Goal: Information Seeking & Learning: Learn about a topic

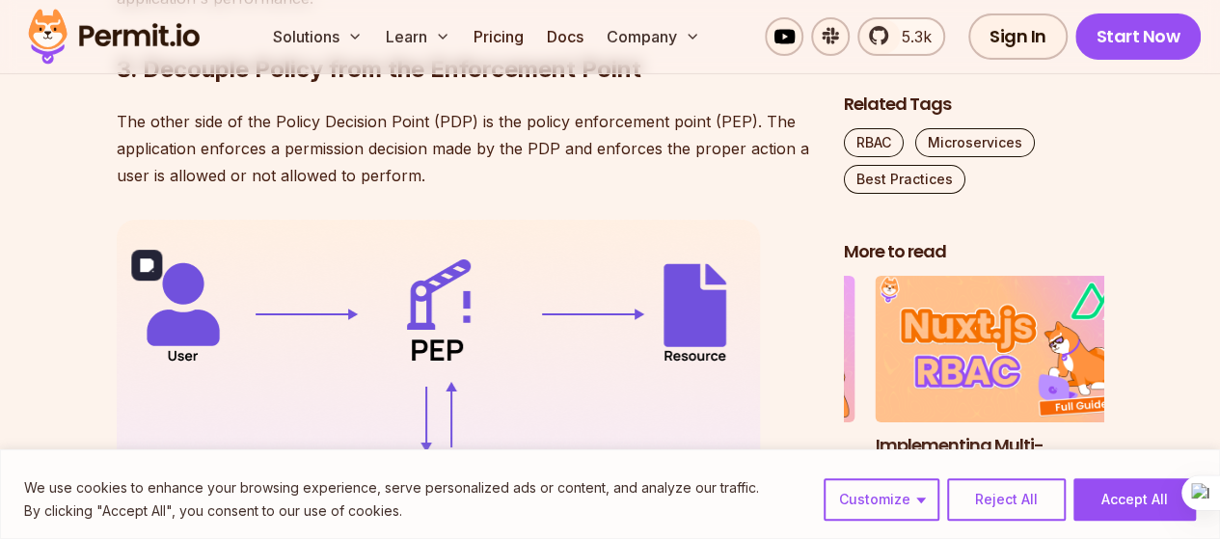
scroll to position [3225, 0]
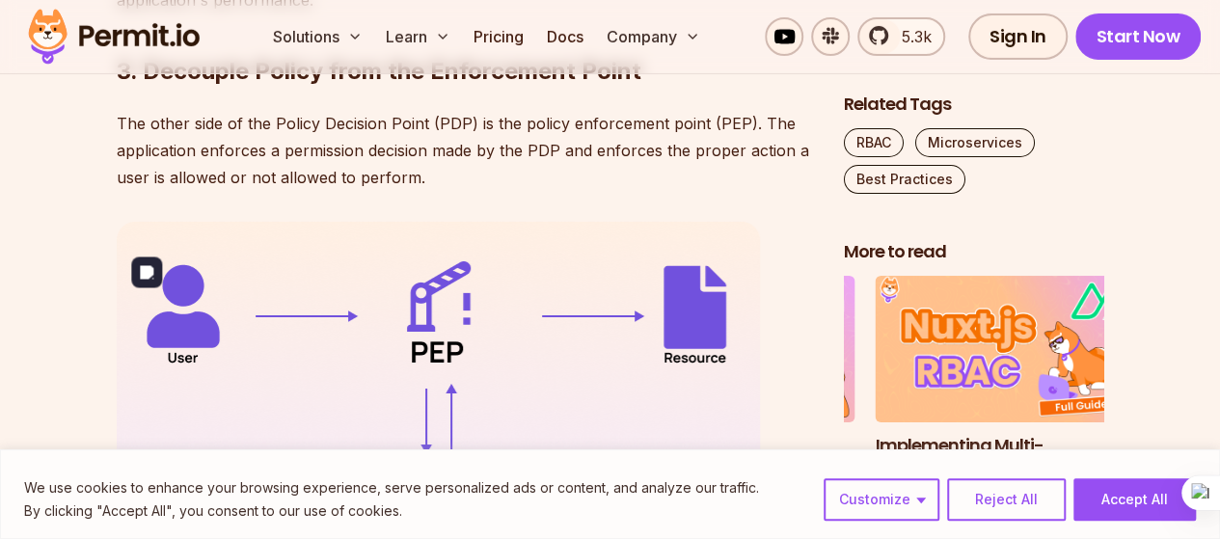
click at [552, 319] on img at bounding box center [439, 422] width 645 height 401
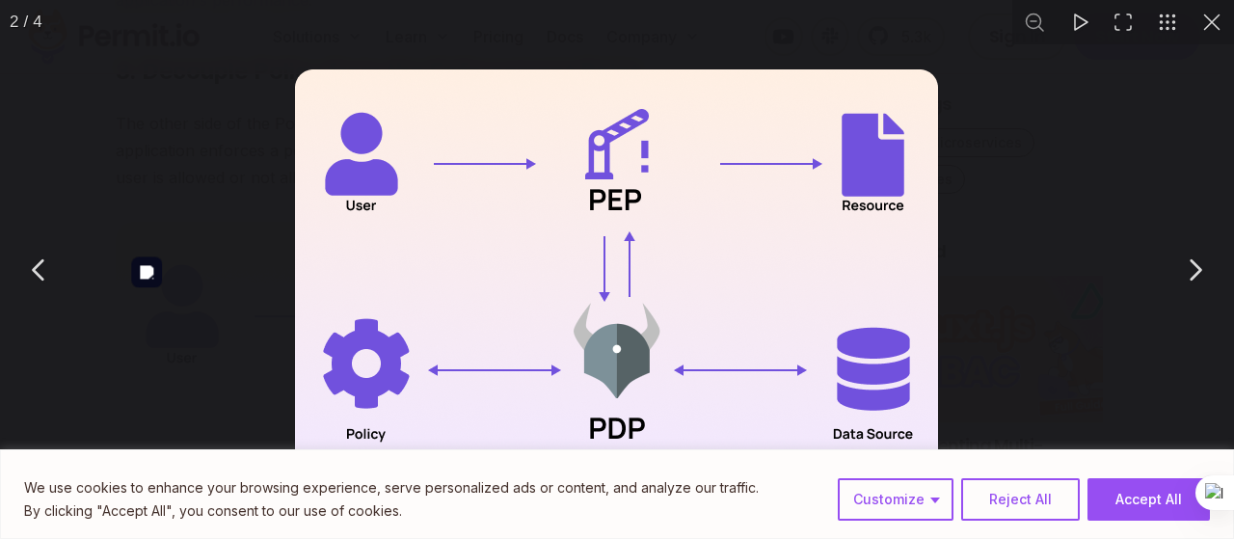
click at [552, 319] on img "You can close this modal content with the ESC key" at bounding box center [617, 269] width 645 height 401
click at [765, 342] on img "You can close this modal content with the ESC key" at bounding box center [617, 269] width 645 height 401
click at [1148, 342] on div "You can close this modal content with the ESC key" at bounding box center [617, 269] width 1234 height 539
click at [1175, 149] on div "You can close this modal content with the ESC key" at bounding box center [617, 269] width 1234 height 539
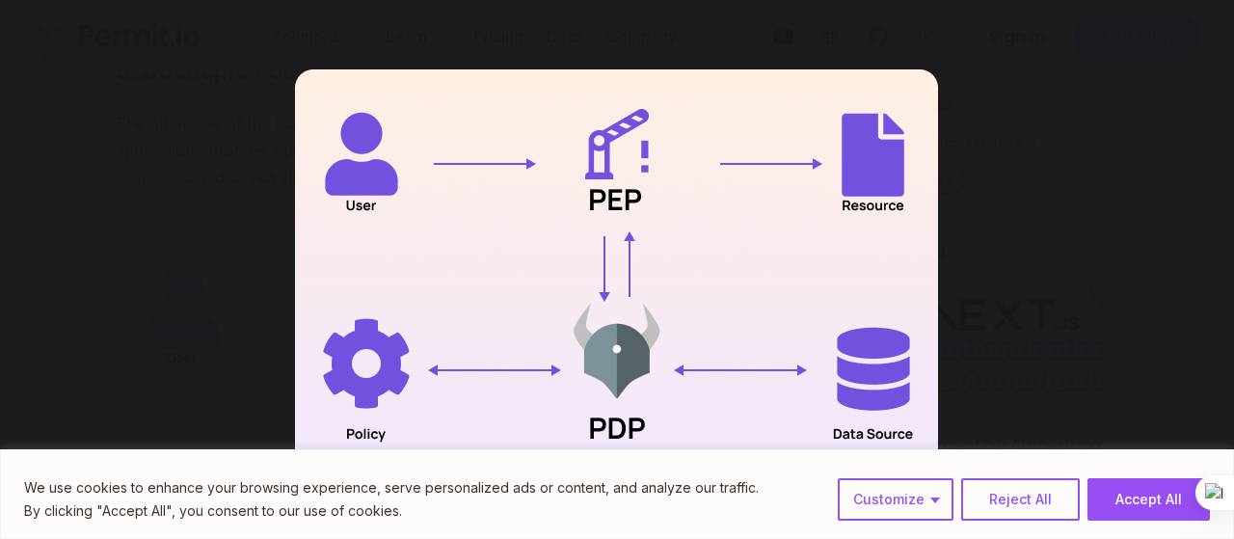
click at [1020, 58] on div "You can close this modal content with the ESC key" at bounding box center [617, 269] width 1234 height 539
click at [357, 211] on img "You can close this modal content with the ESC key" at bounding box center [617, 269] width 645 height 401
click at [347, 230] on img "You can close this modal content with the ESC key" at bounding box center [617, 269] width 645 height 401
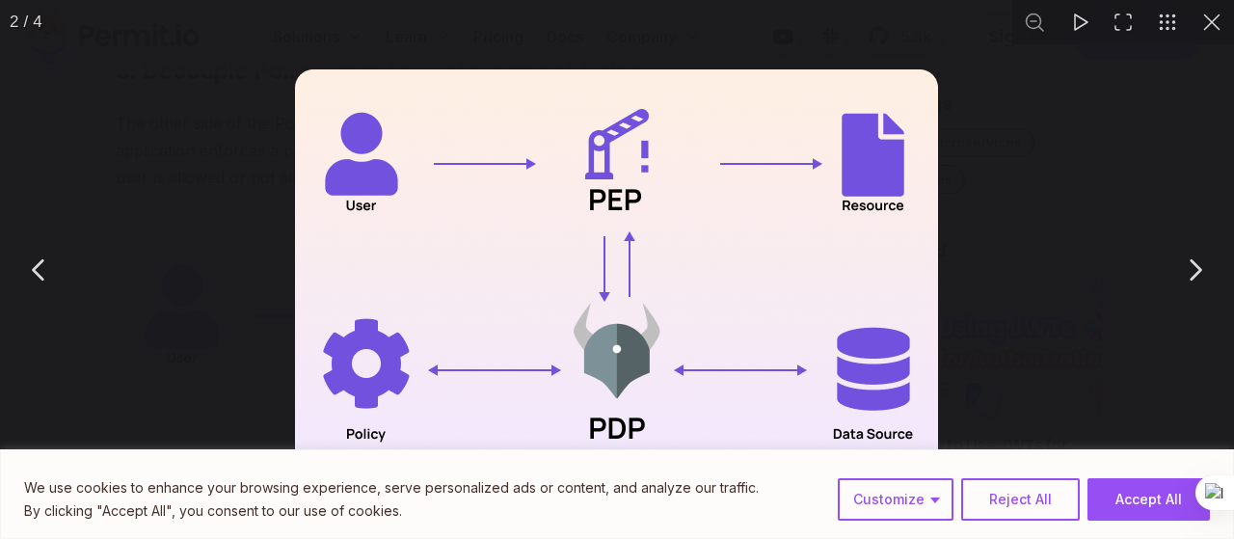
click at [47, 273] on button "You can close this modal content with the ESC key" at bounding box center [39, 270] width 48 height 48
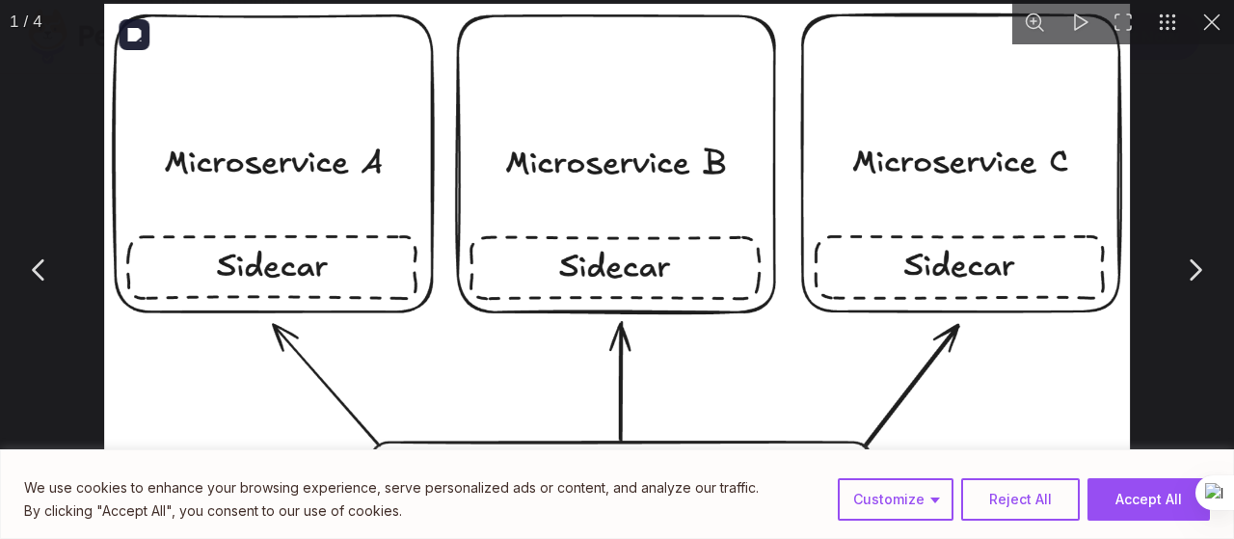
drag, startPoint x: 46, startPoint y: 273, endPoint x: 640, endPoint y: 284, distance: 594.1
click at [640, 284] on div "You can close this modal content with the ESC key" at bounding box center [617, 269] width 1234 height 539
click at [1130, 229] on div "You can close this modal content with the ESC key" at bounding box center [617, 269] width 1234 height 539
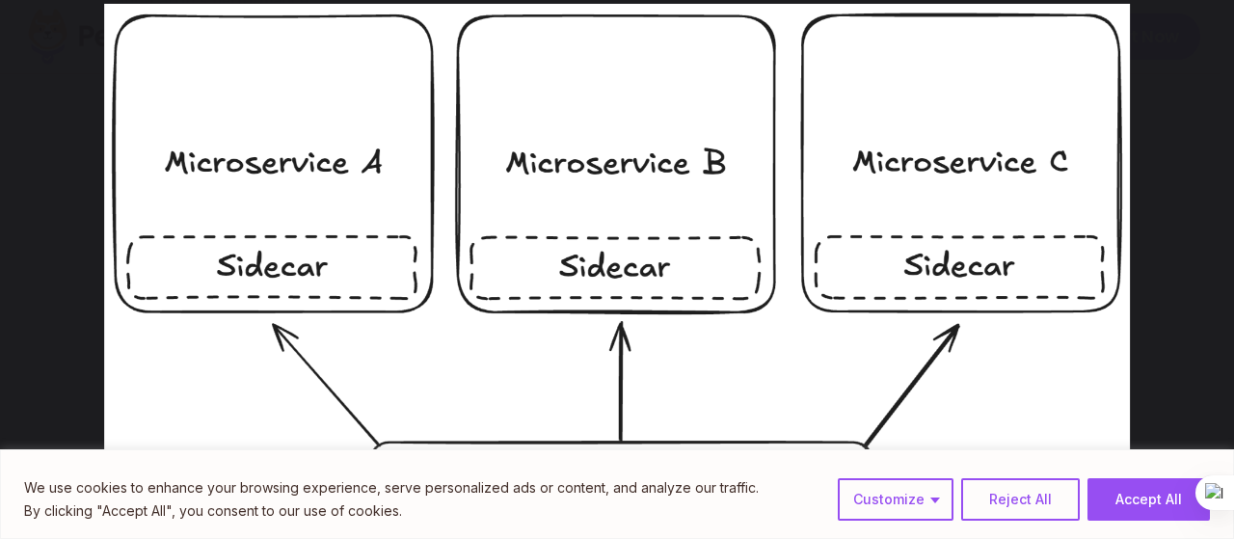
click at [1130, 229] on div "You can close this modal content with the ESC key" at bounding box center [617, 269] width 1234 height 539
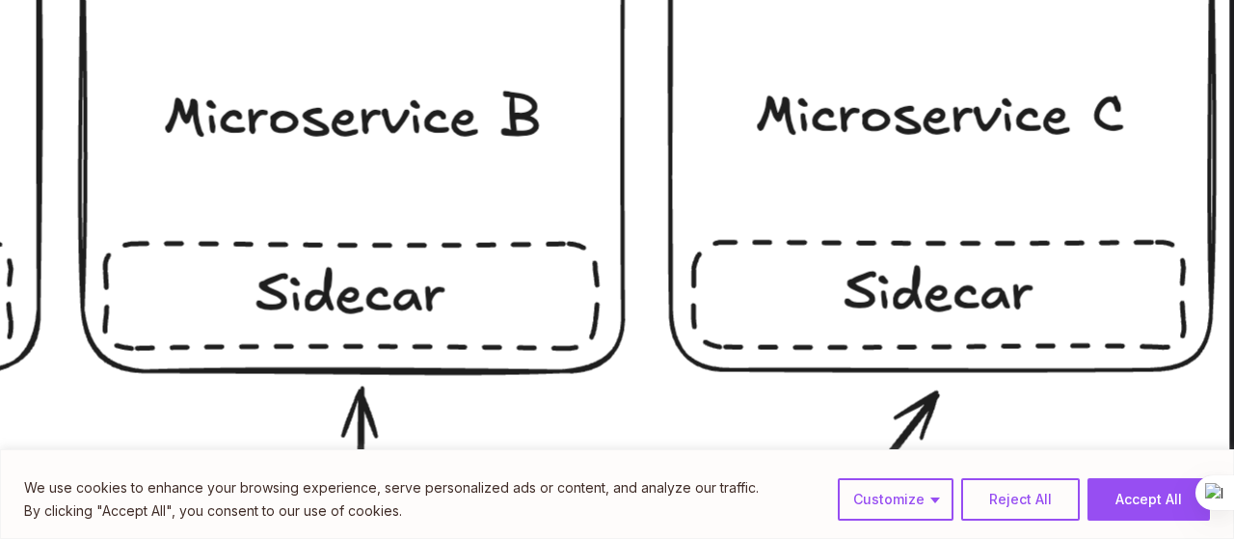
click at [1219, 13] on button "You can close this modal content with the ESC key" at bounding box center [1212, 22] width 44 height 44
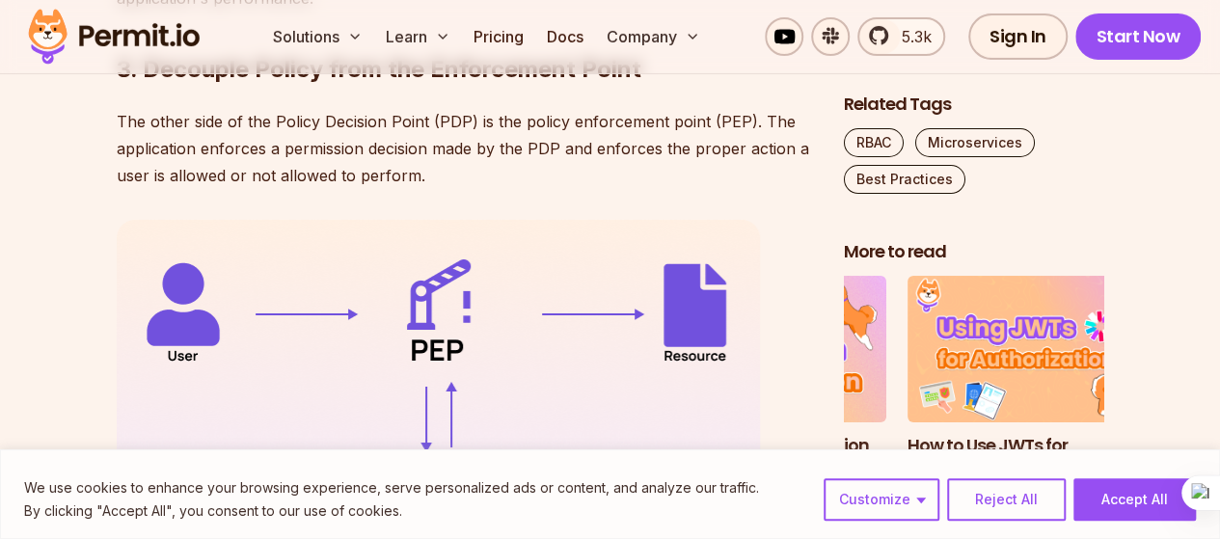
scroll to position [3225, 0]
